Goal: Check status: Check status

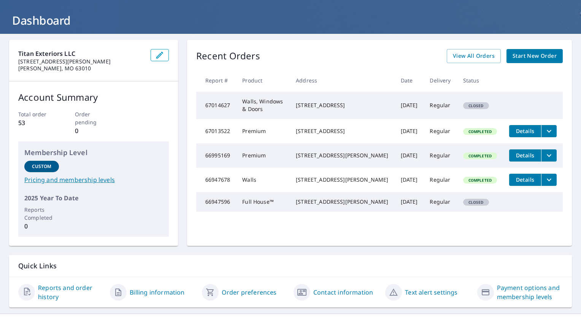
scroll to position [40, 0]
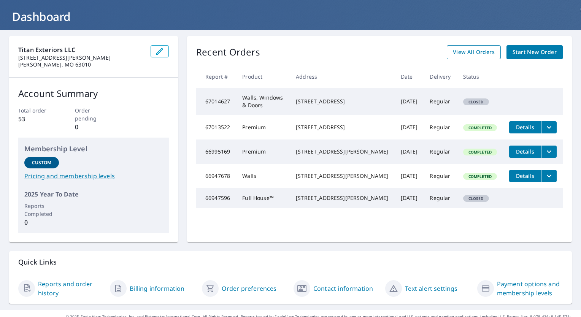
click at [460, 52] on span "View All Orders" at bounding box center [474, 53] width 42 height 10
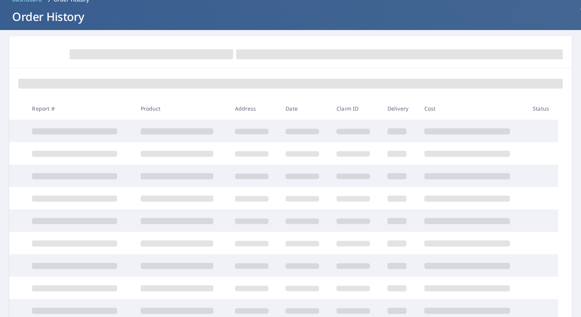
scroll to position [40, 0]
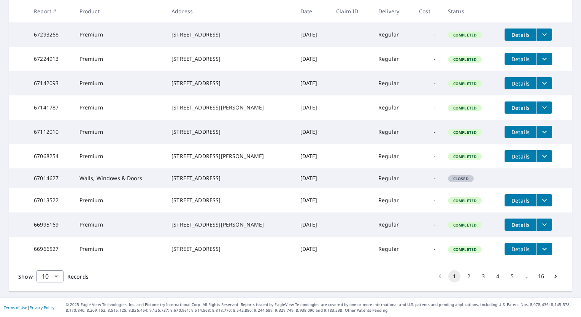
scroll to position [181, 0]
click at [463, 278] on button "2" at bounding box center [469, 276] width 12 height 12
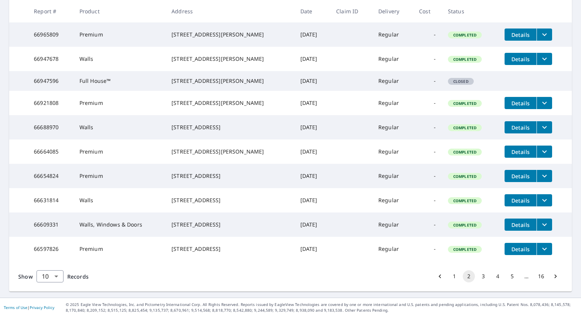
scroll to position [181, 0]
click at [479, 277] on button "3" at bounding box center [483, 276] width 12 height 12
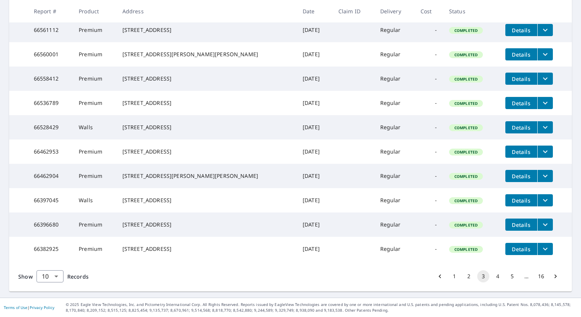
scroll to position [181, 0]
click at [493, 274] on button "4" at bounding box center [498, 276] width 12 height 12
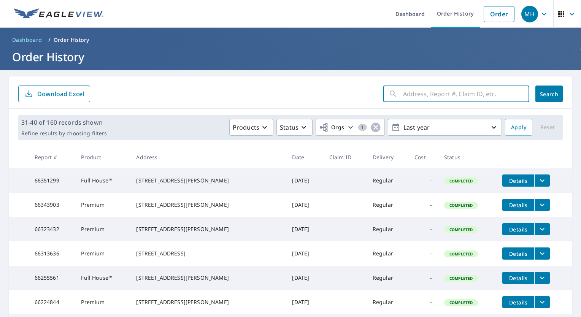
click at [482, 92] on input "text" at bounding box center [466, 93] width 126 height 21
type input "[PERSON_NAME]"
click at [543, 88] on button "Search" at bounding box center [548, 94] width 27 height 17
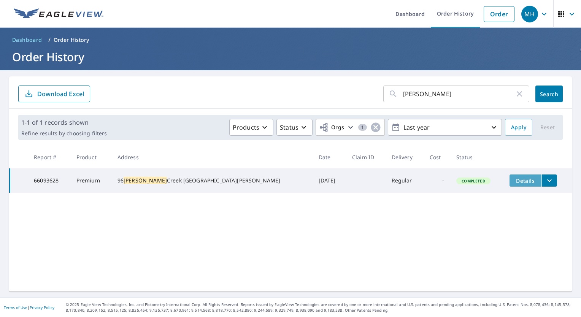
click at [514, 180] on span "Details" at bounding box center [525, 180] width 23 height 7
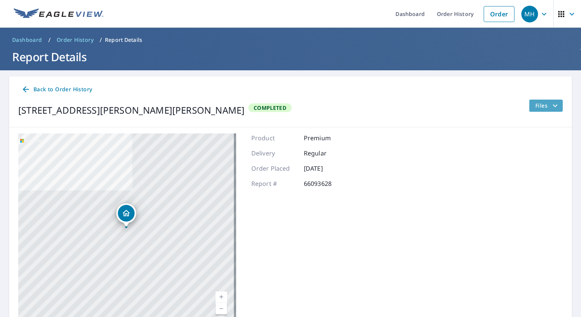
click at [541, 104] on span "Files" at bounding box center [547, 105] width 24 height 9
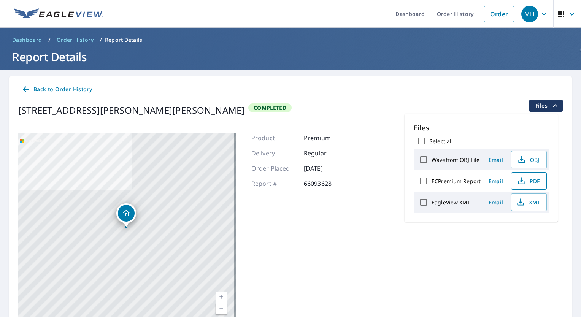
click at [534, 177] on span "PDF" at bounding box center [528, 180] width 24 height 9
click at [430, 97] on div "Back to Order History [STREET_ADDRESS][PERSON_NAME][PERSON_NAME] Completed Files" at bounding box center [290, 101] width 563 height 51
